Goal: Task Accomplishment & Management: Manage account settings

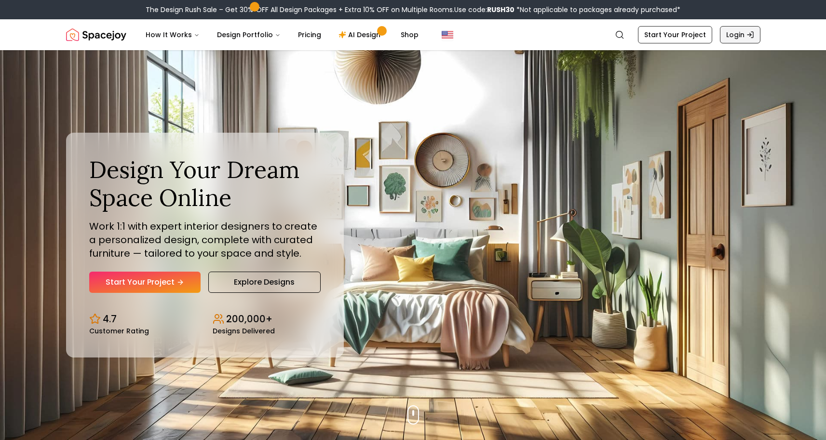
click at [730, 33] on link "Login" at bounding box center [740, 34] width 40 height 17
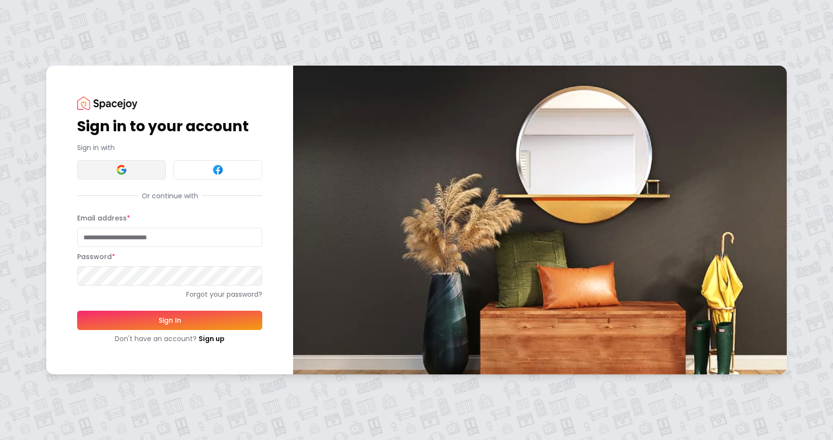
click at [111, 168] on button at bounding box center [121, 169] width 89 height 19
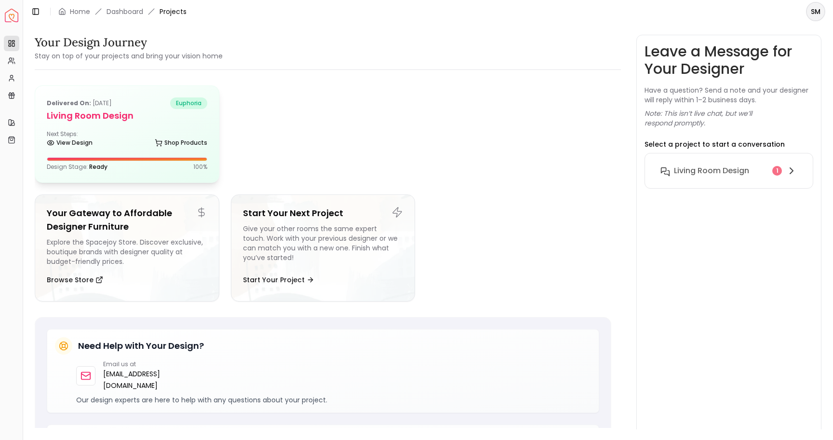
click at [88, 121] on h5 "Living Room design" at bounding box center [127, 115] width 161 height 13
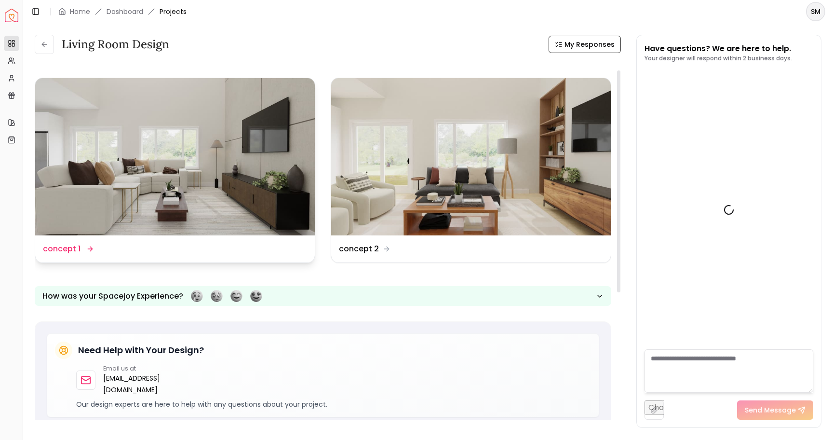
scroll to position [203, 0]
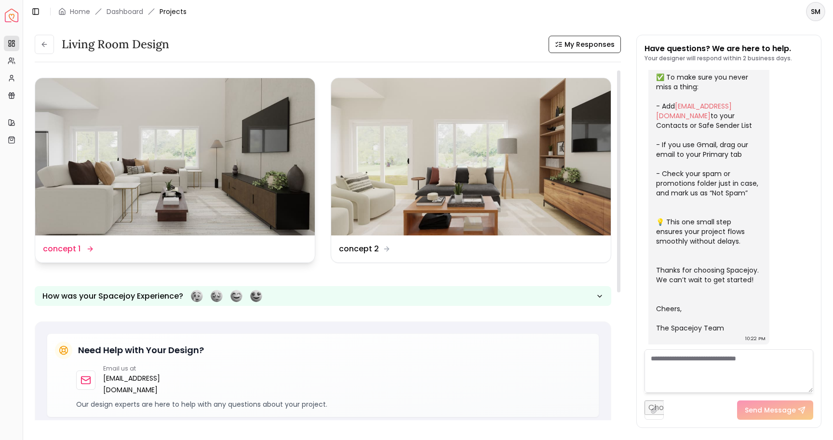
click at [188, 151] on img at bounding box center [175, 156] width 280 height 157
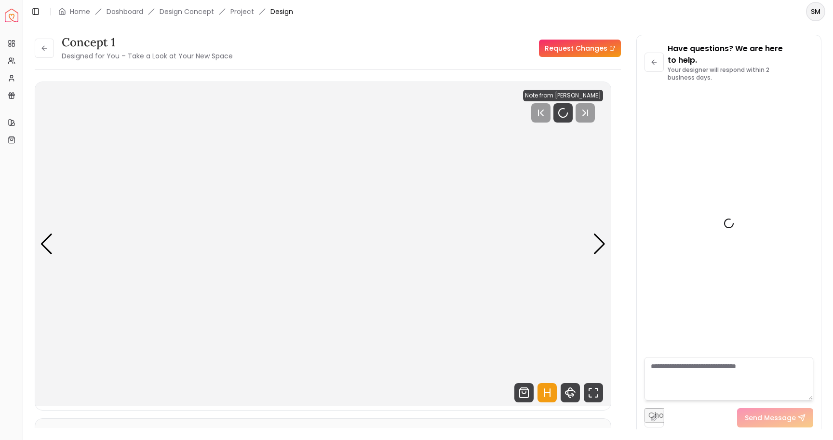
scroll to position [195, 0]
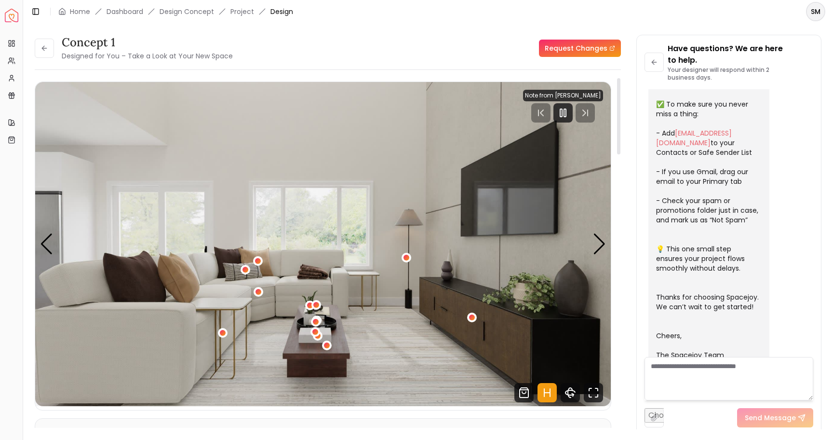
click at [340, 260] on img "1 / 5" at bounding box center [323, 244] width 576 height 324
click at [601, 249] on div "Next slide" at bounding box center [599, 243] width 13 height 21
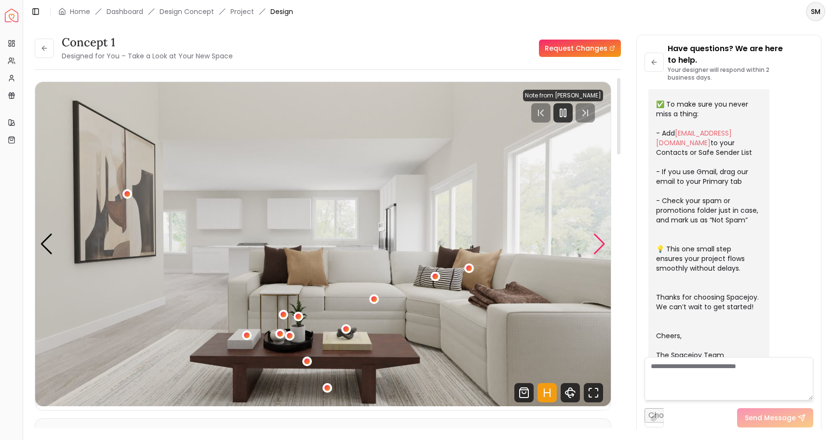
click at [601, 249] on div "Next slide" at bounding box center [599, 243] width 13 height 21
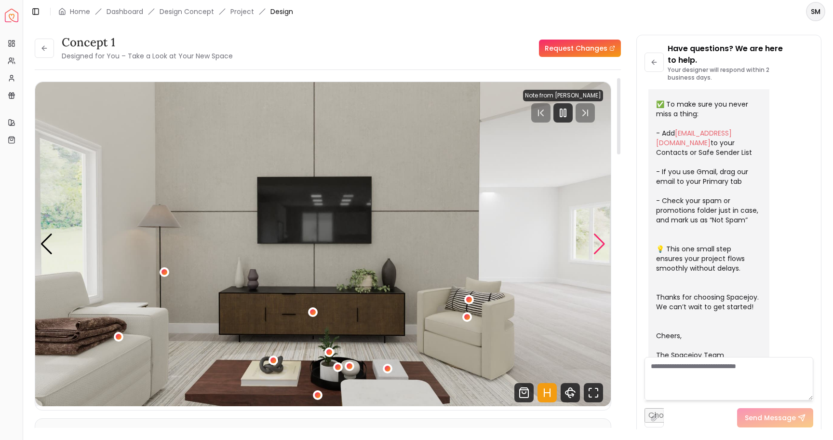
click at [602, 250] on div "Next slide" at bounding box center [599, 243] width 13 height 21
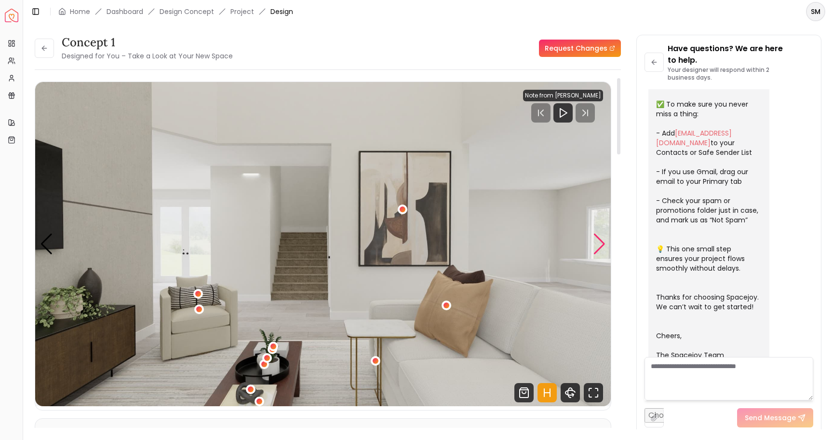
click at [599, 241] on div "Next slide" at bounding box center [599, 243] width 13 height 21
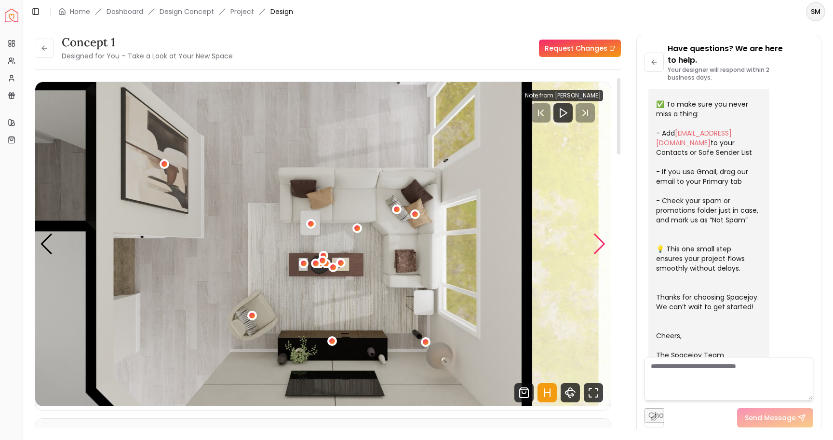
click at [599, 243] on div "Next slide" at bounding box center [599, 243] width 13 height 21
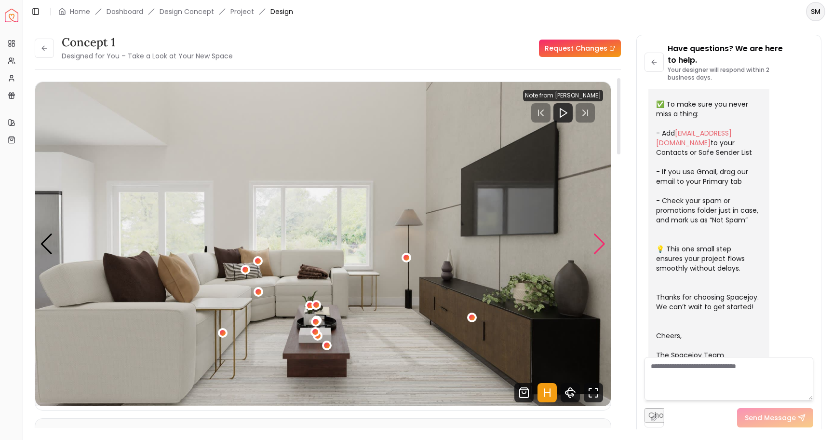
click at [599, 245] on div "Next slide" at bounding box center [599, 243] width 13 height 21
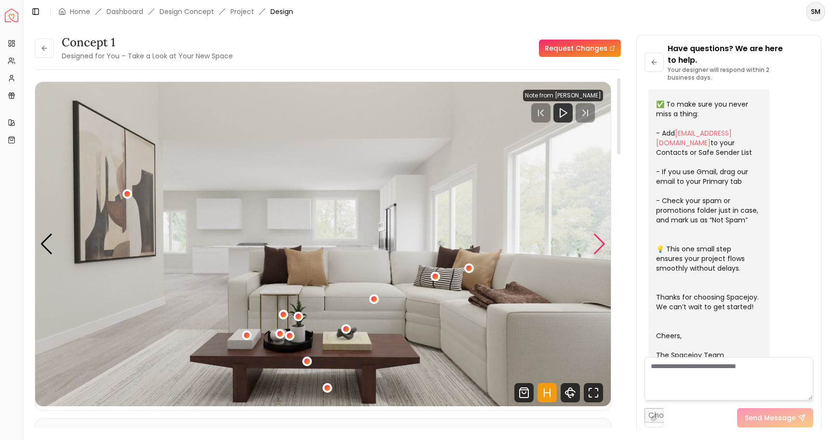
click at [599, 245] on div "Next slide" at bounding box center [599, 243] width 13 height 21
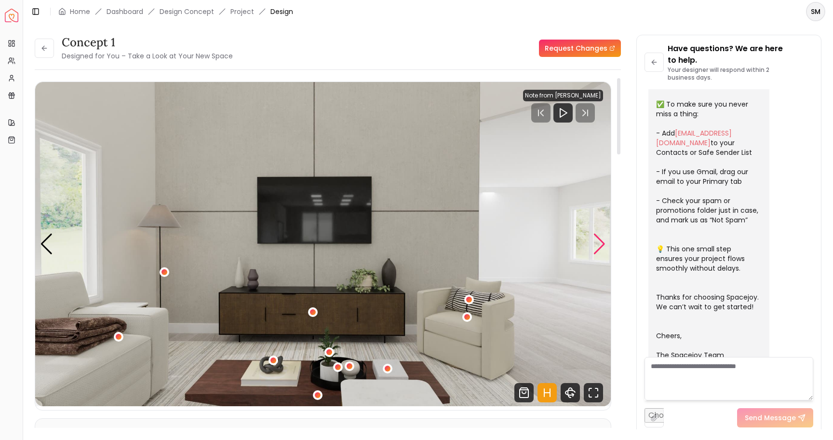
click at [600, 247] on div "Next slide" at bounding box center [599, 243] width 13 height 21
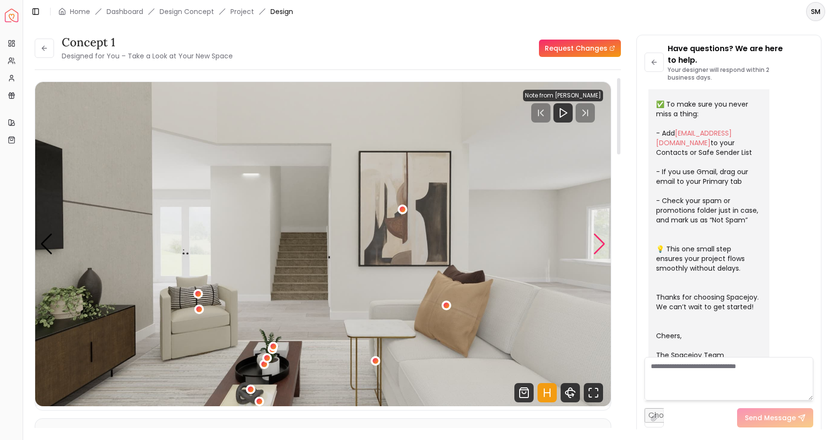
click at [599, 247] on div "Next slide" at bounding box center [599, 243] width 13 height 21
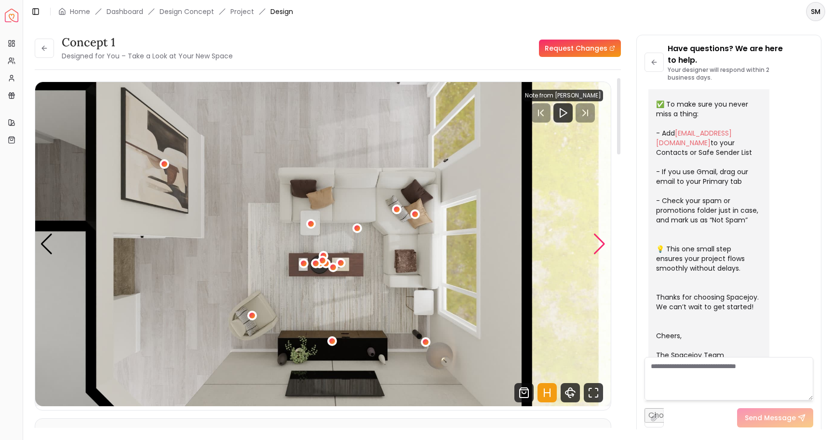
click at [599, 247] on div "Next slide" at bounding box center [599, 243] width 13 height 21
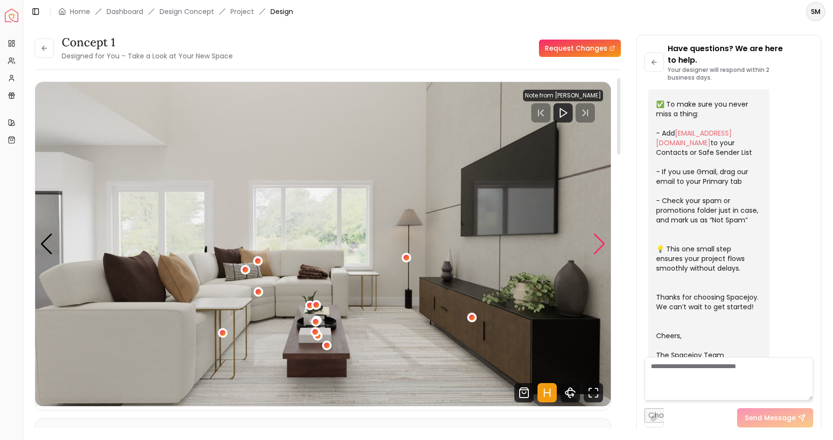
click at [597, 247] on div "Next slide" at bounding box center [599, 243] width 13 height 21
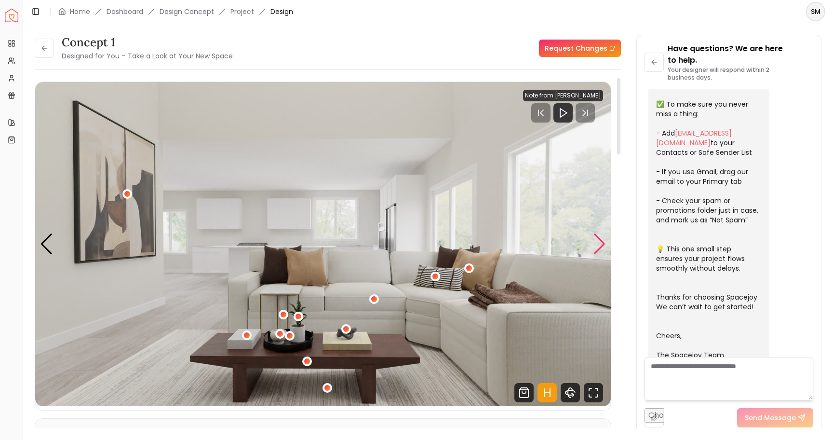
click at [598, 249] on div "Next slide" at bounding box center [599, 243] width 13 height 21
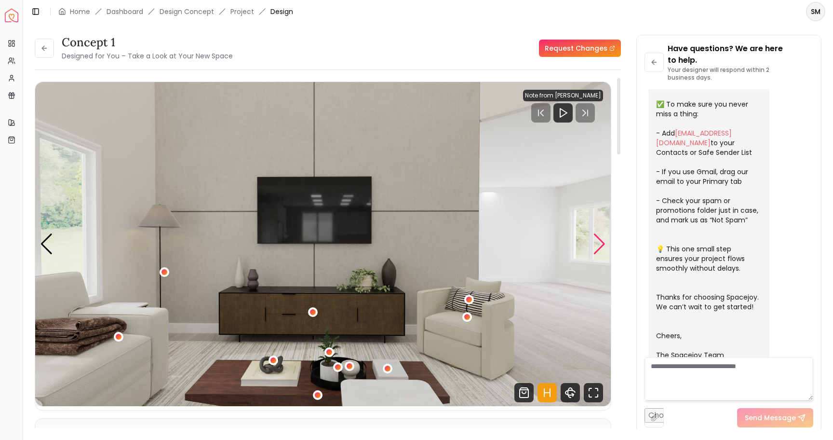
click at [603, 245] on div "Next slide" at bounding box center [599, 243] width 13 height 21
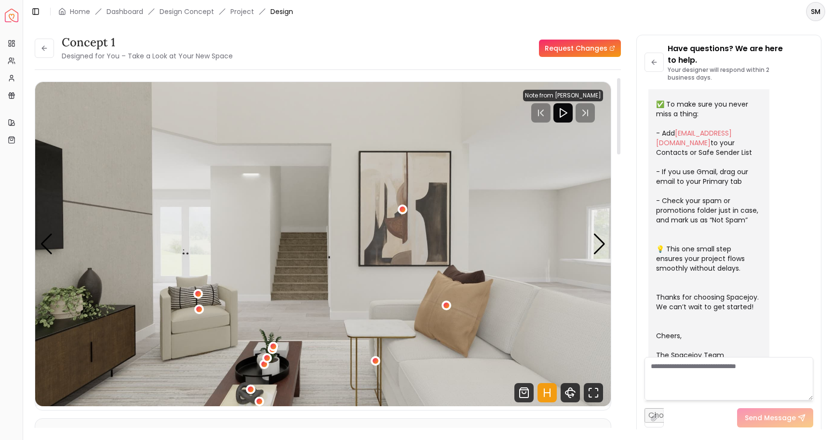
click at [566, 116] on icon "Play" at bounding box center [563, 113] width 12 height 12
click at [599, 243] on div "Next slide" at bounding box center [599, 243] width 13 height 21
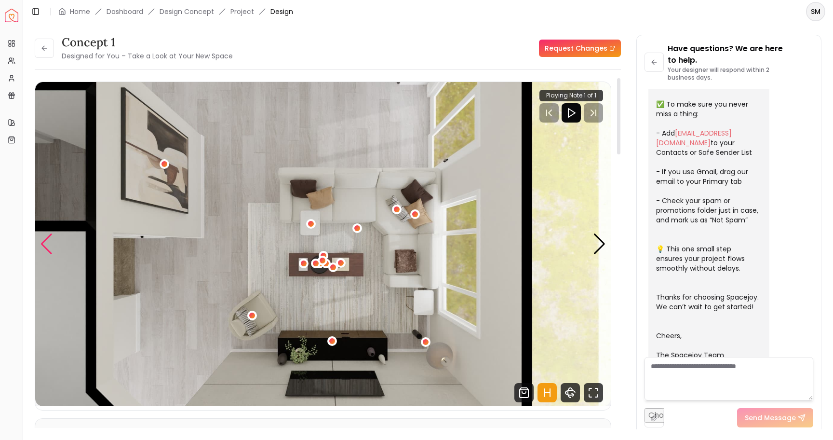
click at [52, 244] on div "Previous slide" at bounding box center [46, 243] width 13 height 21
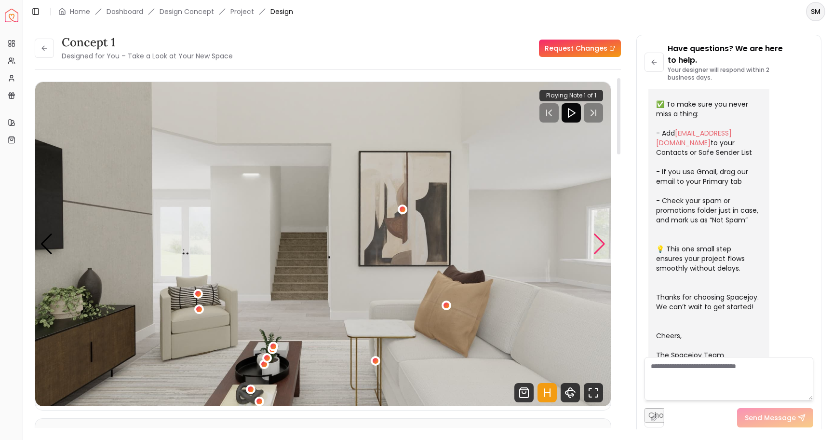
click at [599, 240] on div "Next slide" at bounding box center [599, 243] width 13 height 21
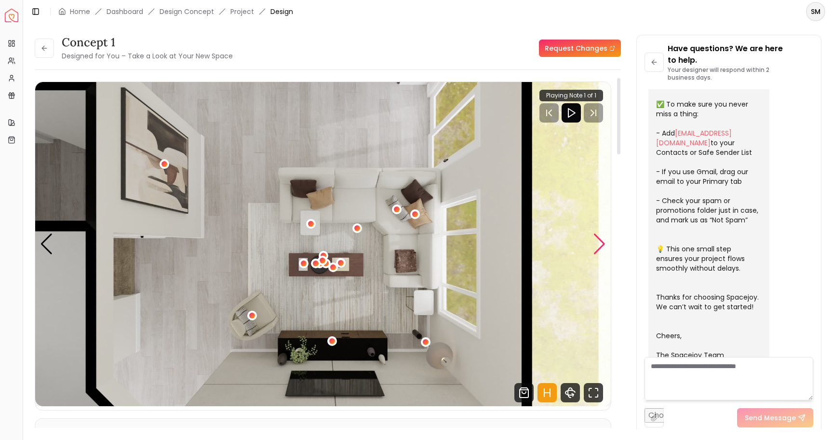
click at [599, 242] on div "Next slide" at bounding box center [599, 243] width 13 height 21
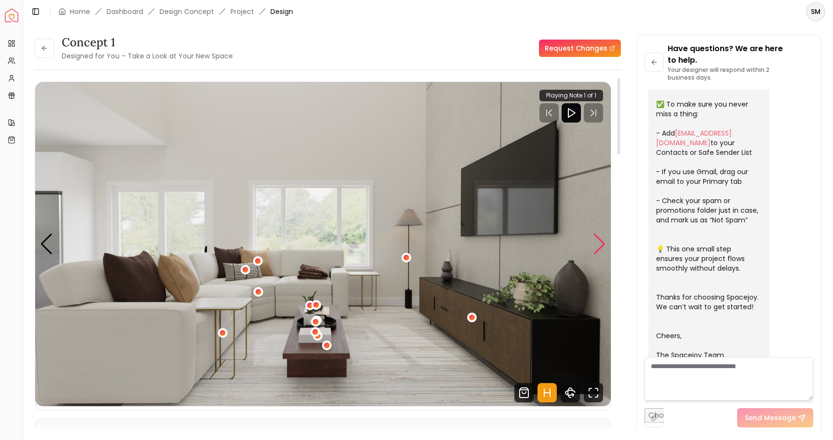
click at [599, 248] on div "Next slide" at bounding box center [599, 243] width 13 height 21
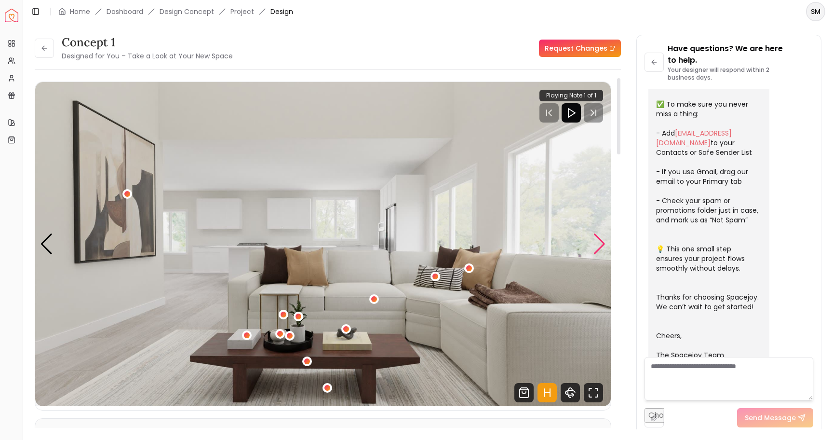
click at [599, 249] on div "Next slide" at bounding box center [599, 243] width 13 height 21
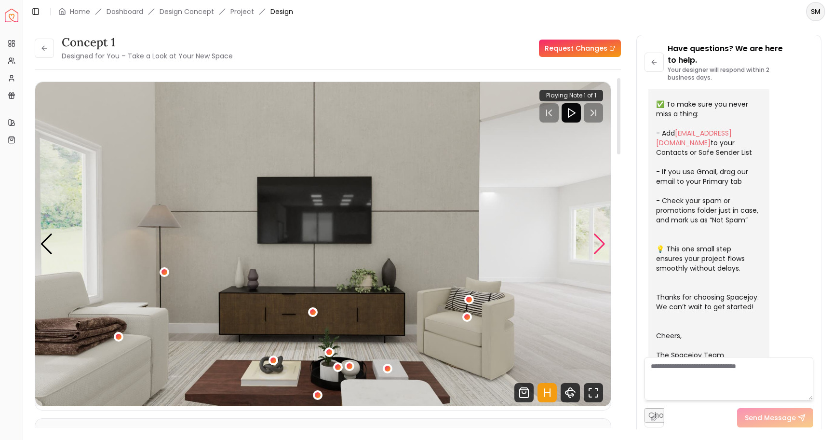
click at [598, 244] on div "Next slide" at bounding box center [599, 243] width 13 height 21
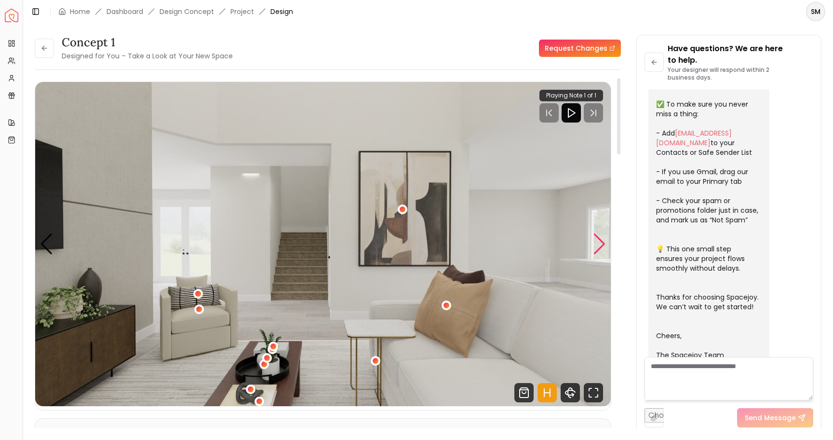
click at [601, 249] on div "Next slide" at bounding box center [599, 243] width 13 height 21
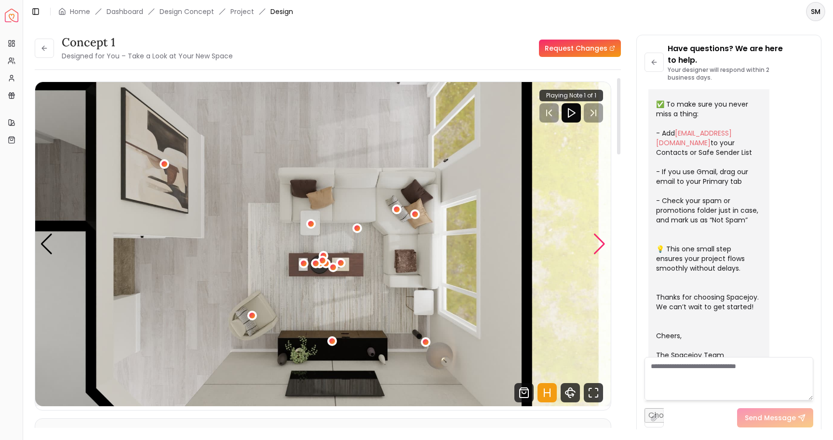
click at [599, 244] on div "Next slide" at bounding box center [599, 243] width 13 height 21
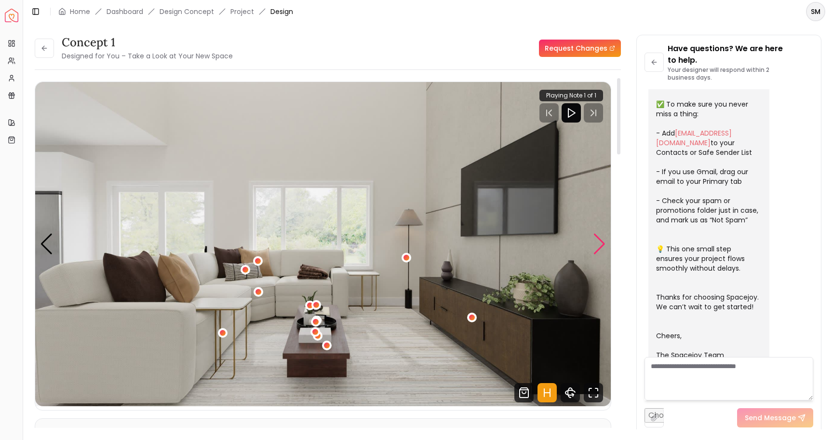
click at [602, 246] on div "Next slide" at bounding box center [599, 243] width 13 height 21
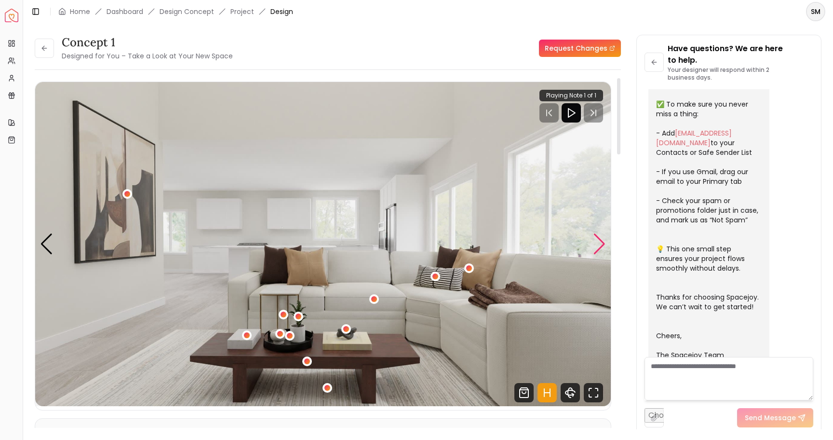
click at [599, 246] on div "Next slide" at bounding box center [599, 243] width 13 height 21
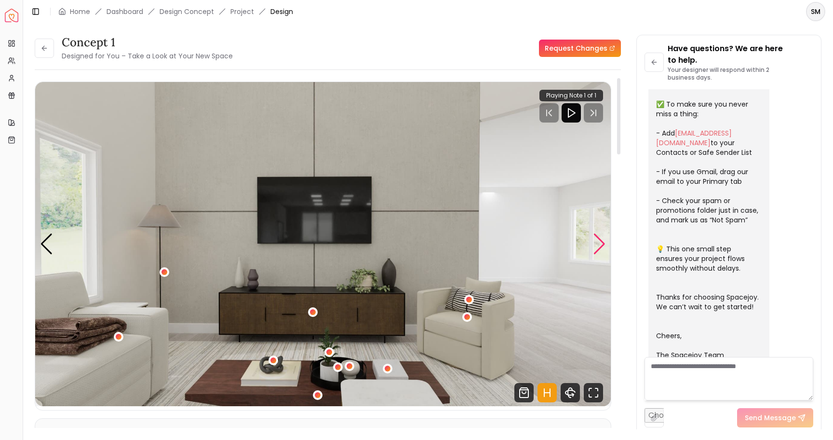
click at [599, 244] on div "Next slide" at bounding box center [599, 243] width 13 height 21
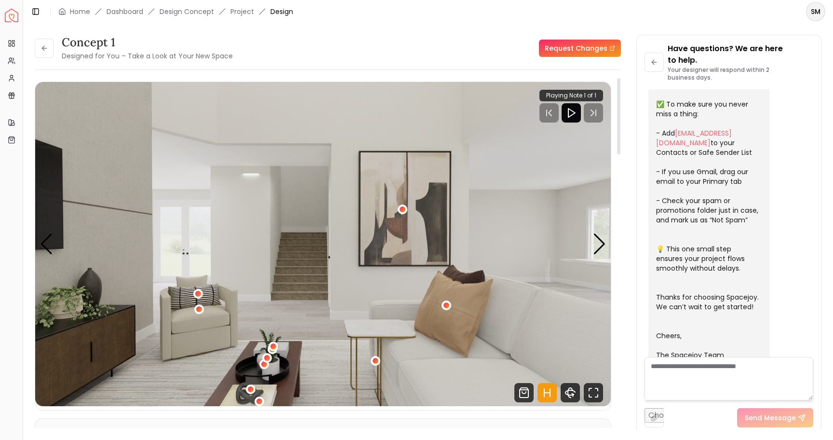
scroll to position [0, 0]
click at [601, 241] on div "Next slide" at bounding box center [599, 243] width 13 height 21
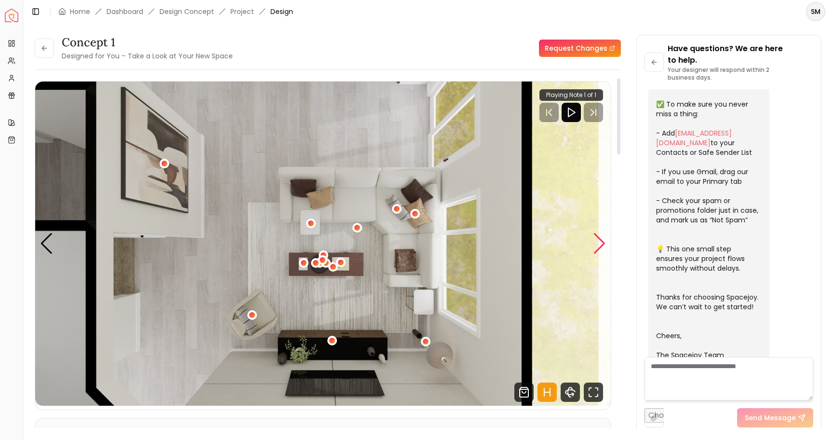
click at [601, 241] on div "Next slide" at bounding box center [599, 243] width 13 height 21
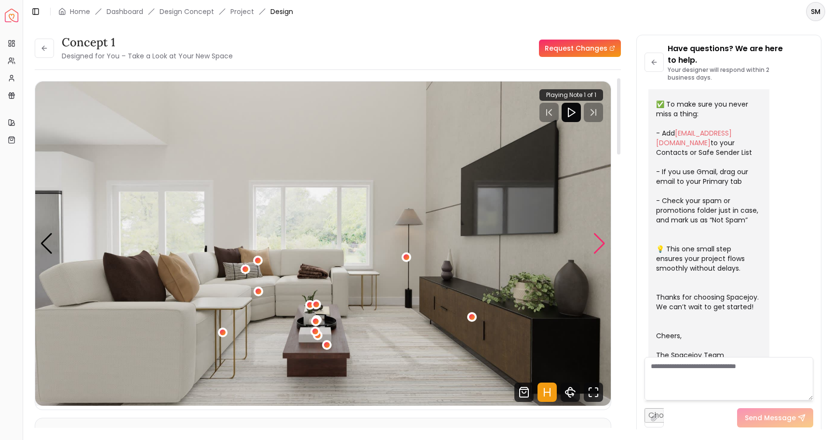
click at [603, 241] on div "Next slide" at bounding box center [599, 243] width 13 height 21
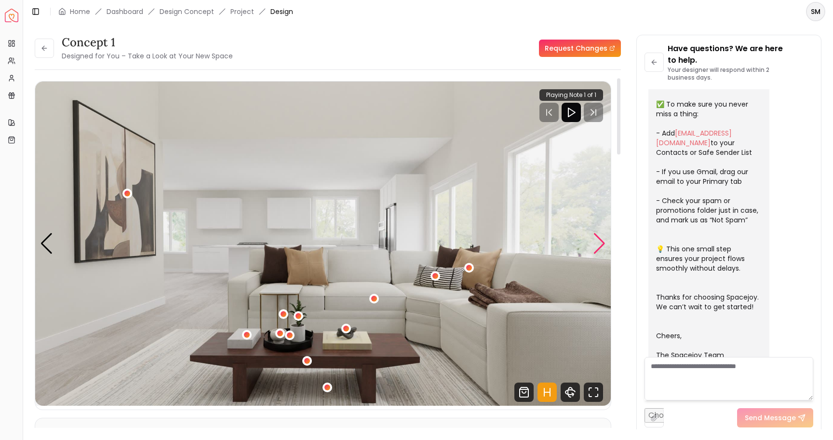
click at [603, 241] on div "Next slide" at bounding box center [599, 243] width 13 height 21
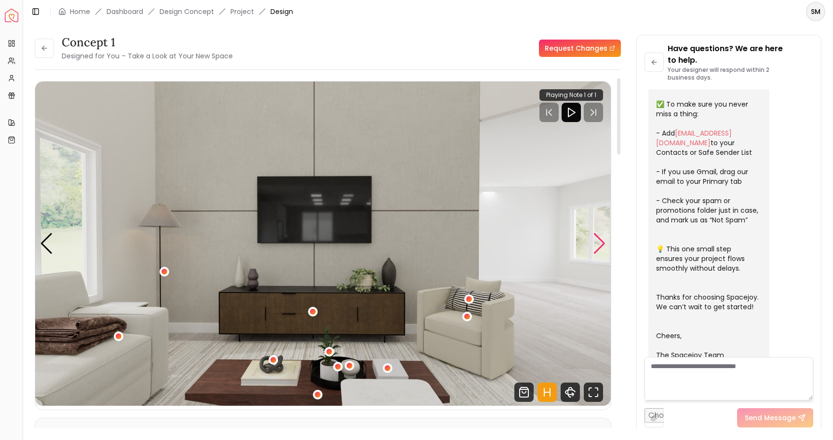
click at [603, 241] on div "Next slide" at bounding box center [599, 243] width 13 height 21
